Goal: Task Accomplishment & Management: Complete application form

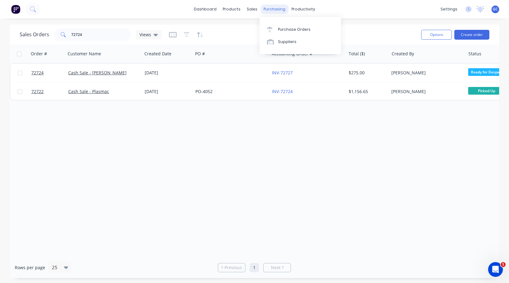
click at [270, 9] on div "purchasing" at bounding box center [275, 9] width 28 height 9
click at [286, 29] on div "Purchase Orders" at bounding box center [294, 30] width 33 height 6
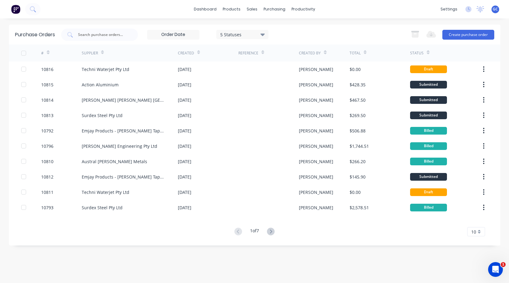
click at [265, 34] on icon at bounding box center [263, 35] width 4 height 2
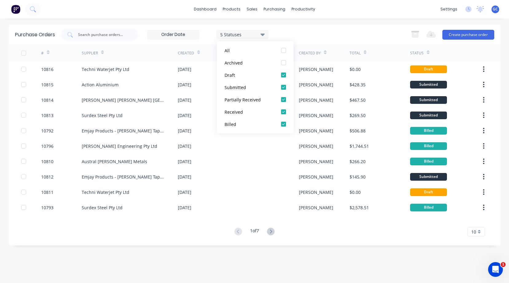
click at [313, 237] on div "Purchase Orders 5 Statuses 5 Statuses Export to Excel (XLSX) Create purchase or…" at bounding box center [255, 151] width 492 height 252
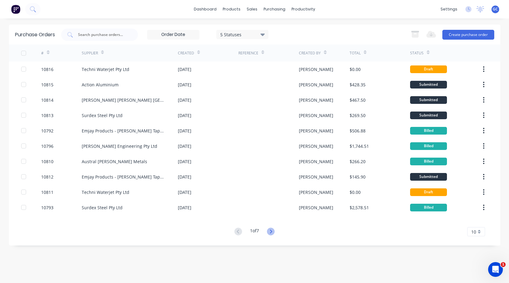
click at [272, 230] on icon at bounding box center [271, 232] width 2 height 4
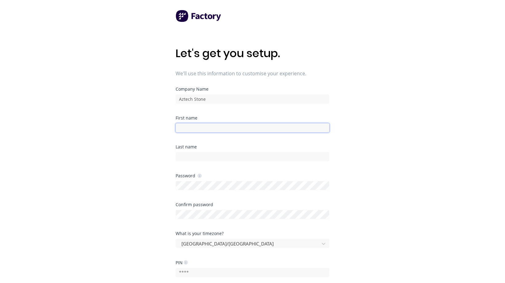
click at [181, 129] on input at bounding box center [253, 127] width 154 height 9
type input "Geraldine"
type input "Chambers"
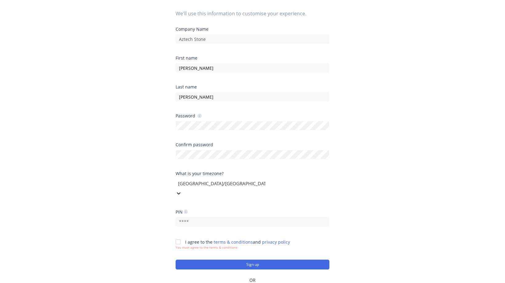
scroll to position [86, 0]
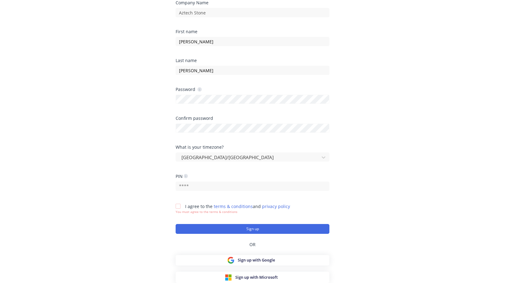
click at [178, 207] on div at bounding box center [178, 206] width 12 height 12
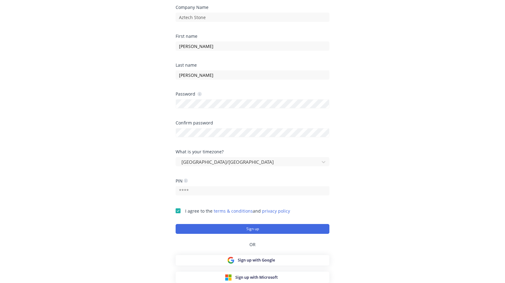
scroll to position [82, 0]
click at [253, 228] on button "Sign up" at bounding box center [253, 229] width 154 height 10
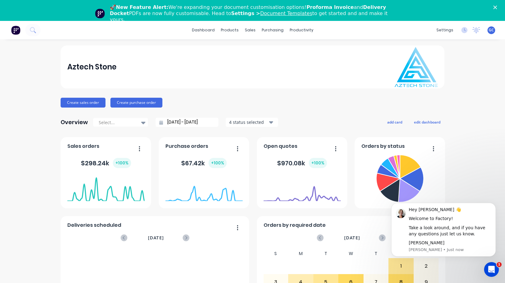
click at [488, 33] on span "GC" at bounding box center [490, 30] width 5 height 6
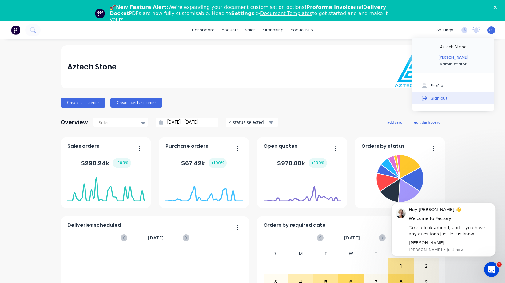
click at [439, 98] on div "Sign out" at bounding box center [439, 98] width 17 height 6
